Goal: Complete application form

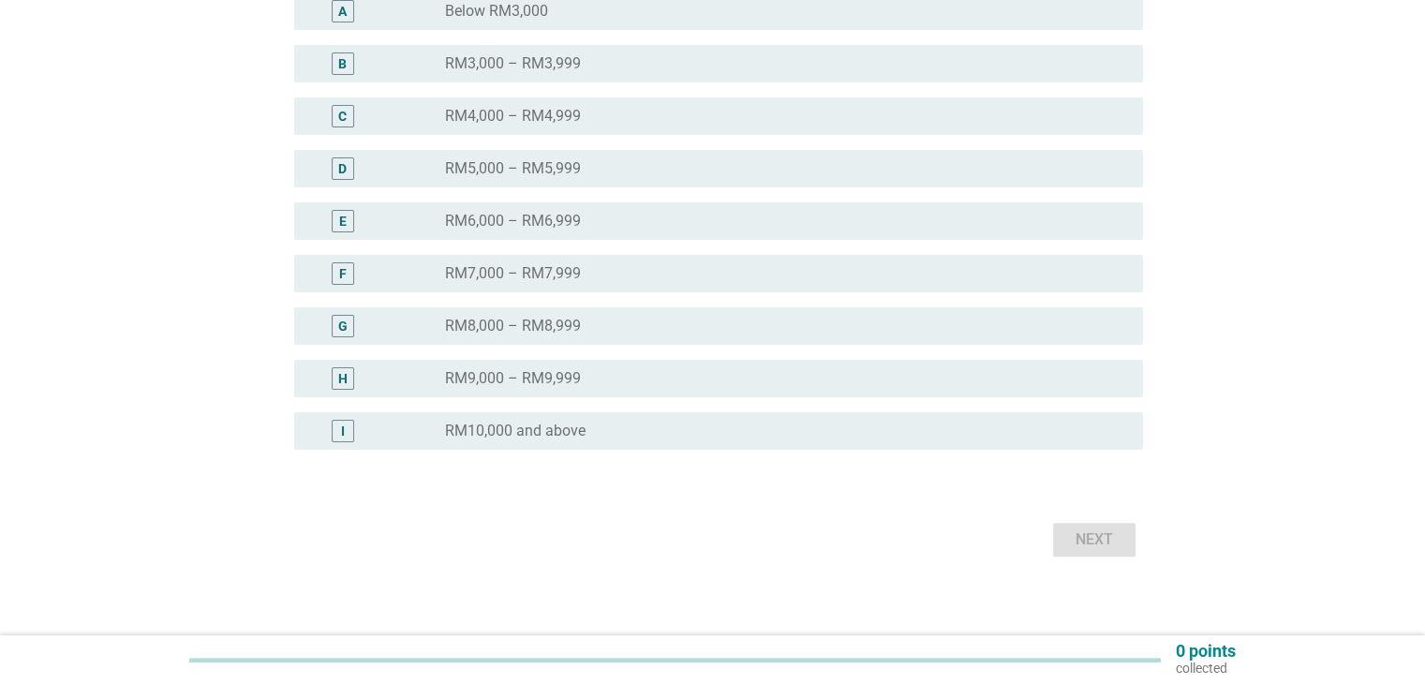
scroll to position [384, 0]
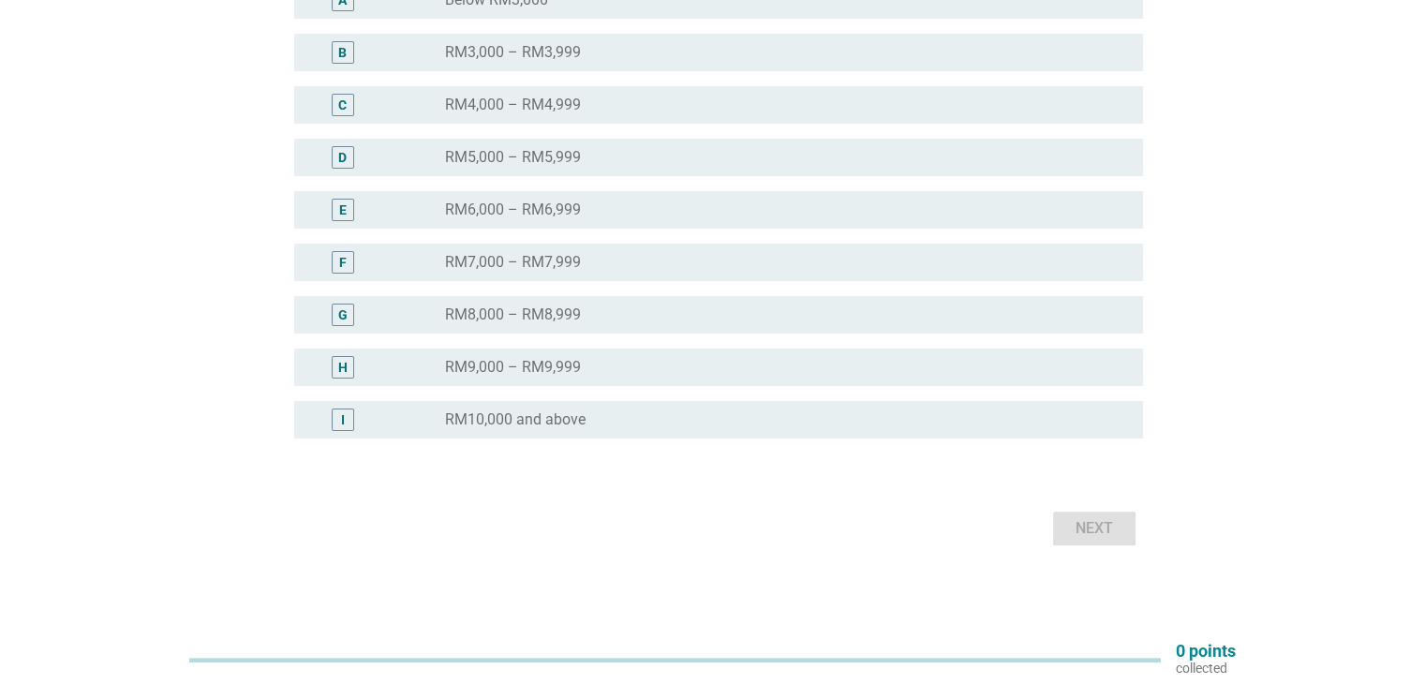
click at [774, 428] on div "radio_button_unchecked RM10,000 and above" at bounding box center [786, 419] width 682 height 22
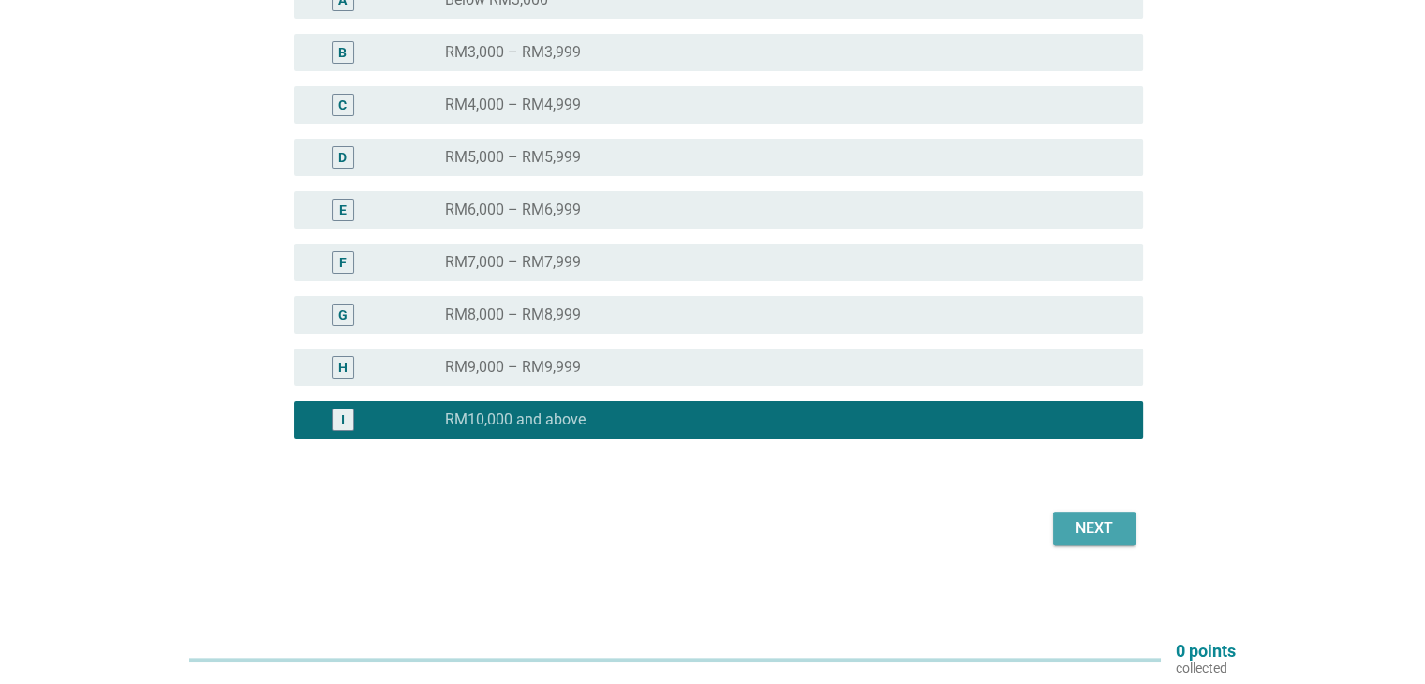
click at [1081, 522] on div "Next" at bounding box center [1094, 528] width 52 height 22
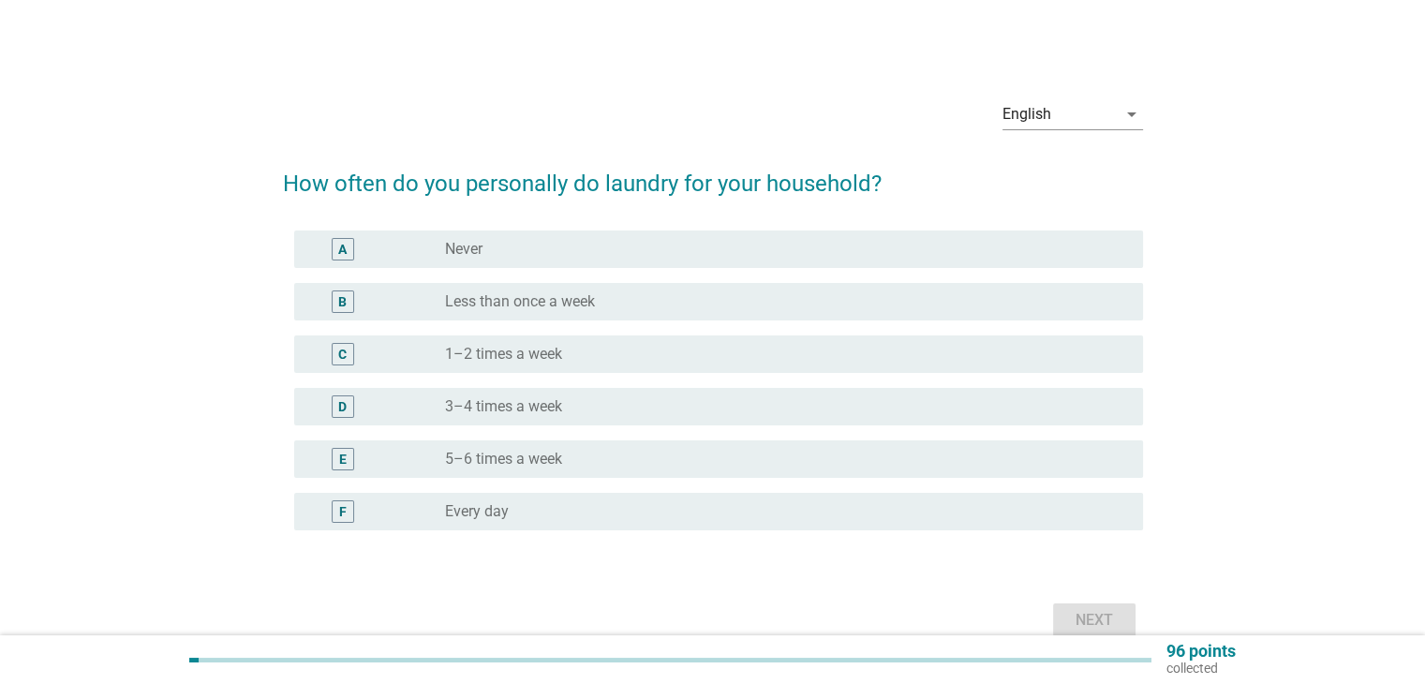
click at [719, 349] on div "radio_button_unchecked 1–2 times a week" at bounding box center [778, 354] width 667 height 19
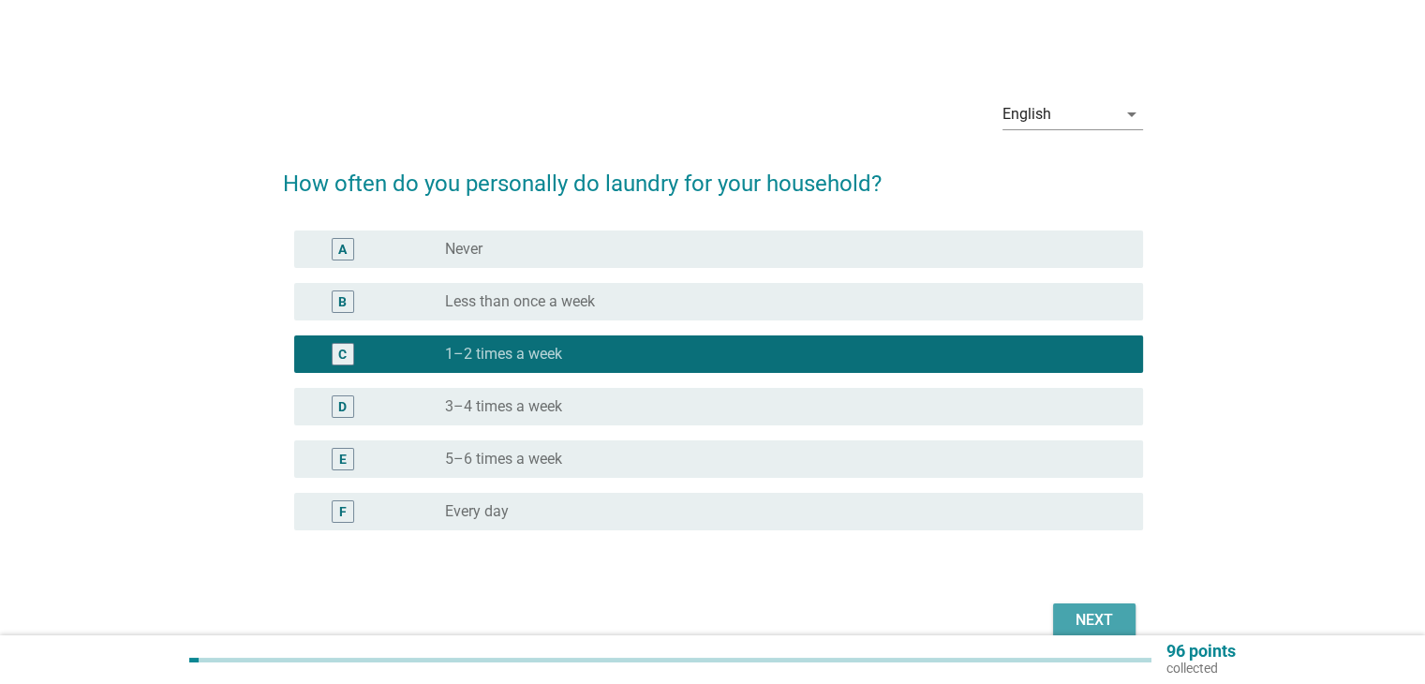
click at [1068, 609] on div "Next" at bounding box center [1094, 620] width 52 height 22
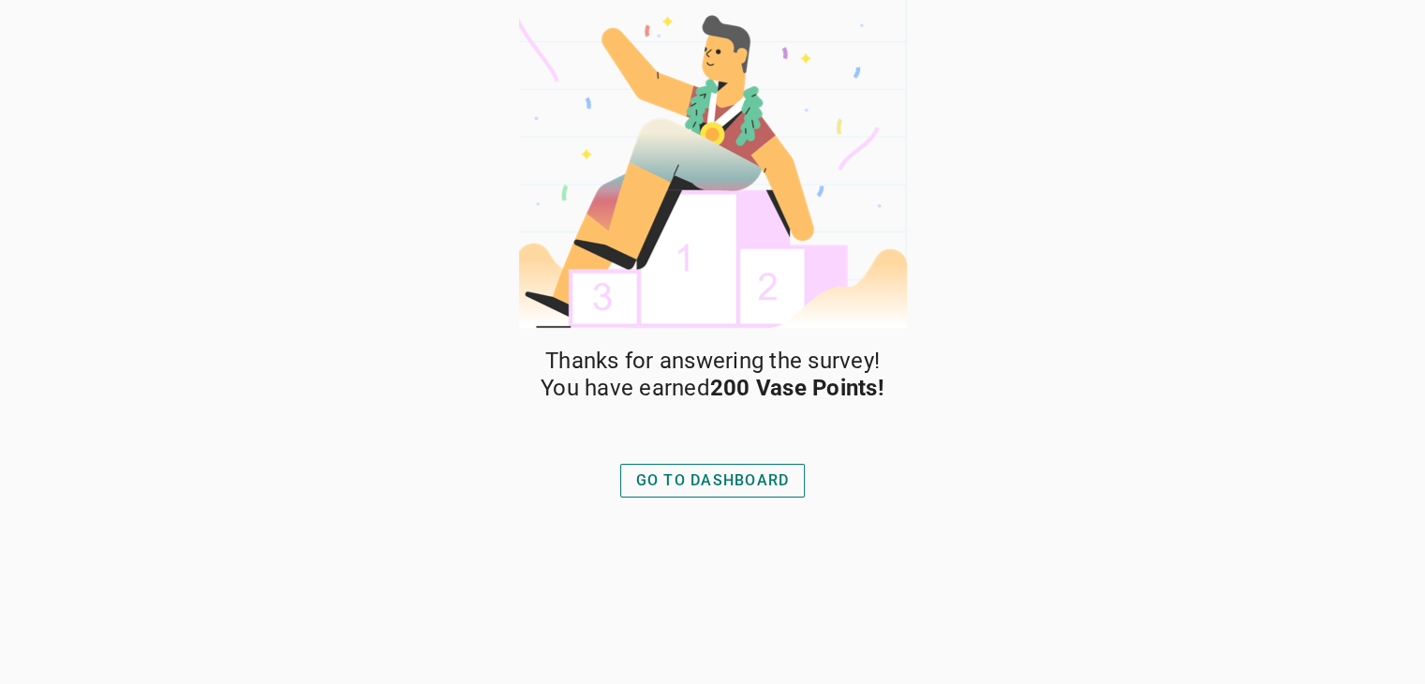
click at [674, 470] on div "GO TO DASHBOARD" at bounding box center [713, 480] width 154 height 22
